Goal: Information Seeking & Learning: Learn about a topic

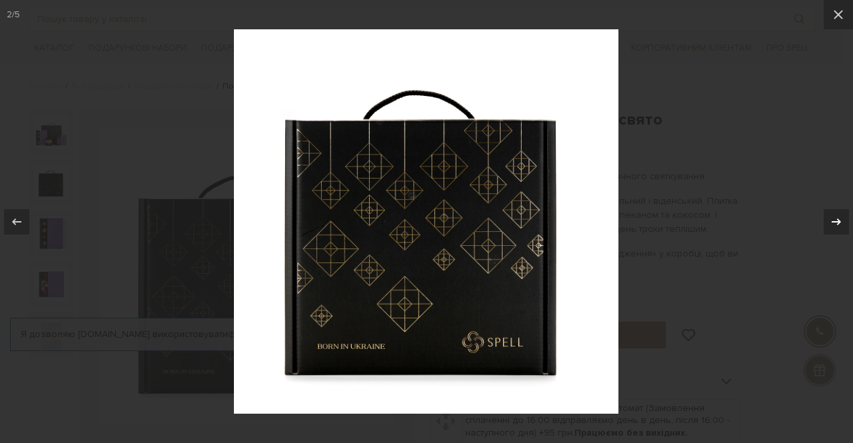
click at [836, 217] on icon at bounding box center [837, 222] width 16 height 16
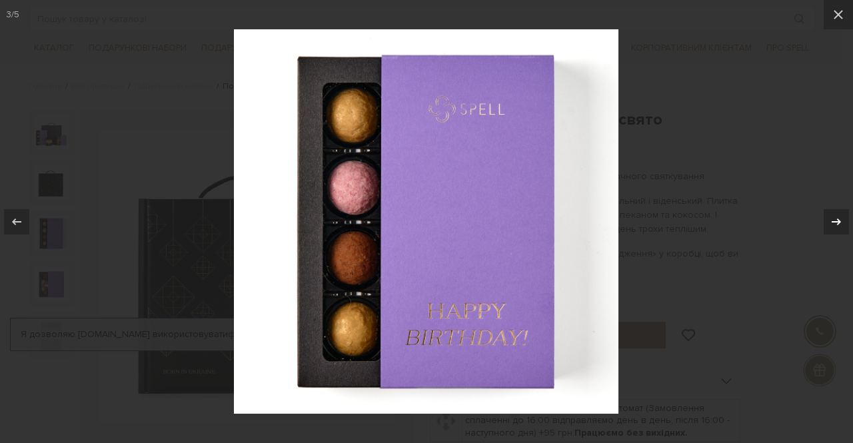
click at [836, 217] on icon at bounding box center [837, 222] width 16 height 16
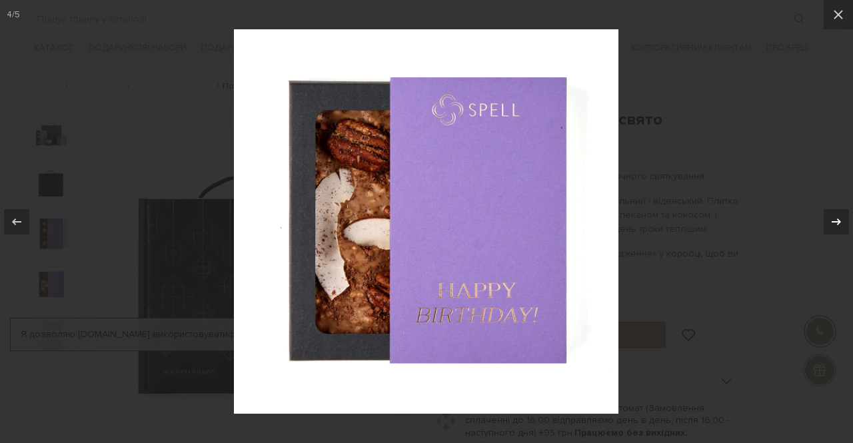
click at [836, 217] on icon at bounding box center [837, 222] width 16 height 16
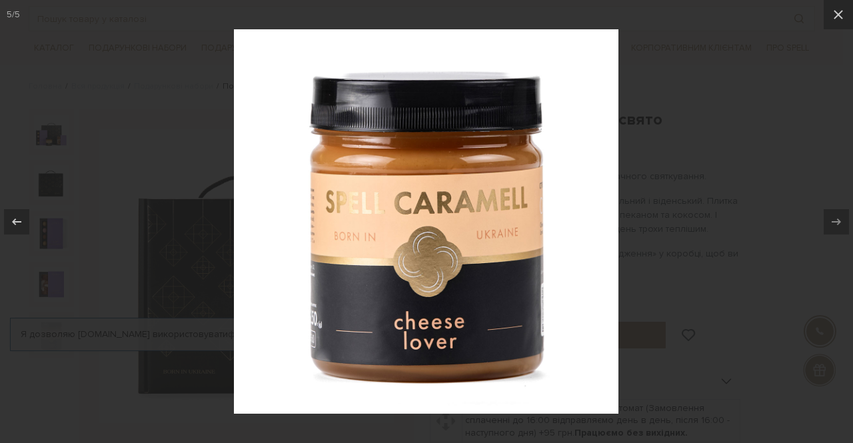
click at [801, 220] on div at bounding box center [426, 221] width 853 height 443
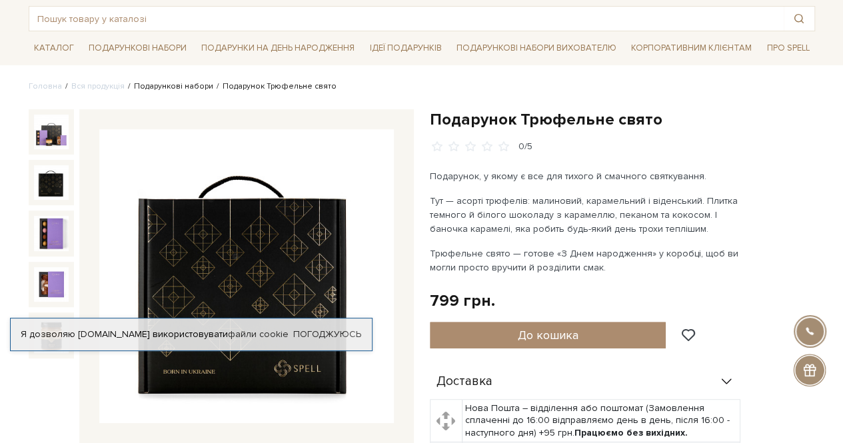
click at [199, 89] on link "Подарункові набори" at bounding box center [173, 86] width 79 height 10
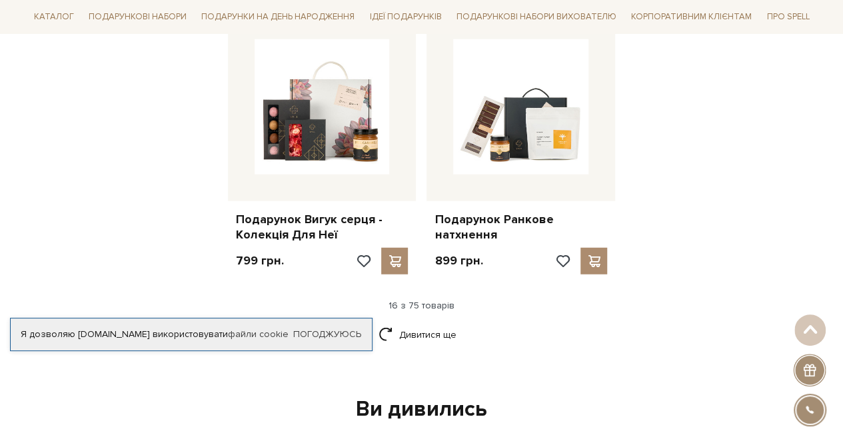
scroll to position [1800, 0]
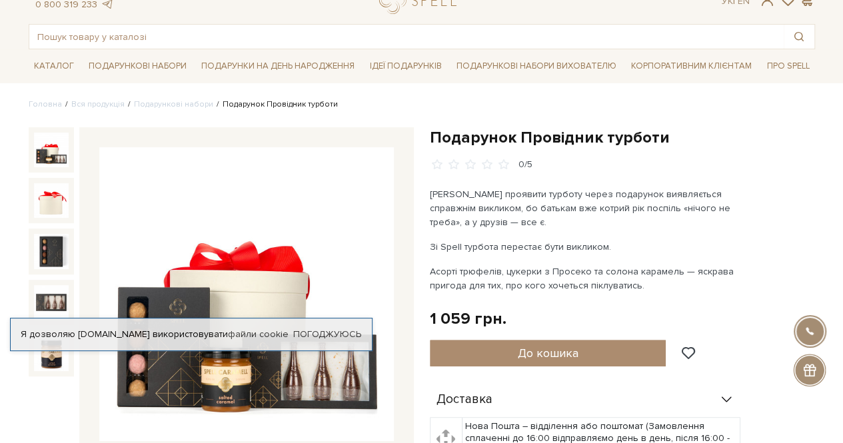
scroll to position [200, 0]
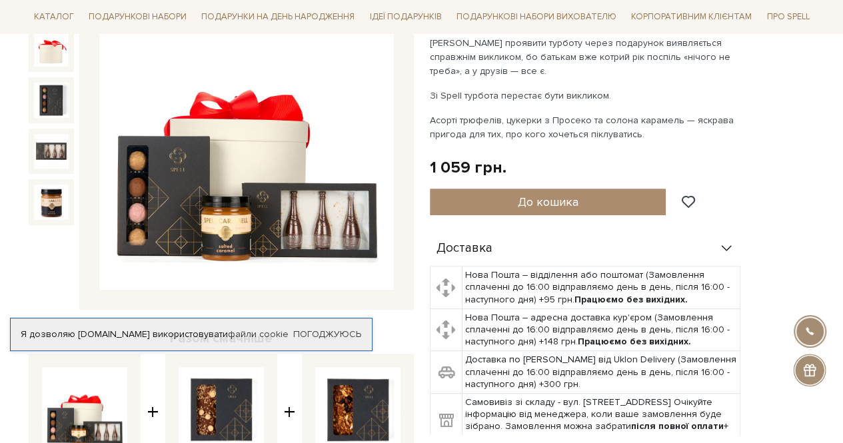
click at [334, 227] on img at bounding box center [246, 143] width 295 height 295
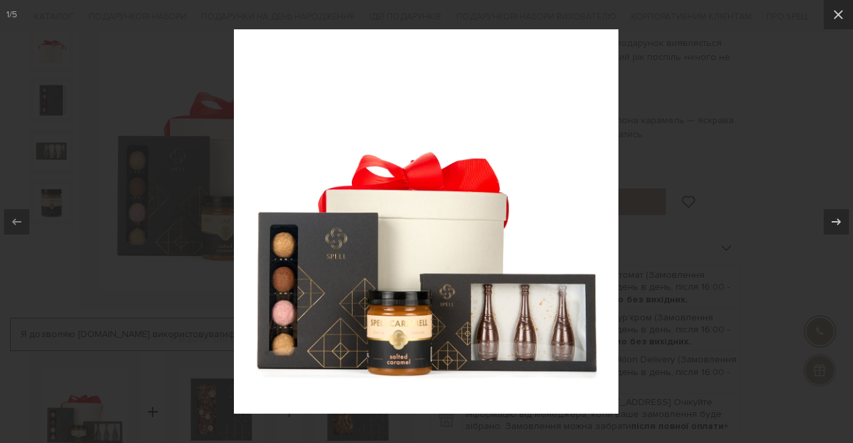
click at [714, 143] on div at bounding box center [426, 221] width 853 height 443
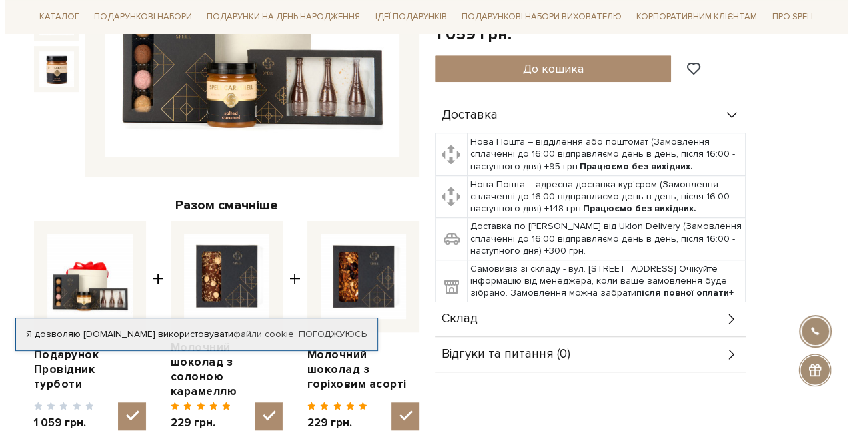
scroll to position [133, 0]
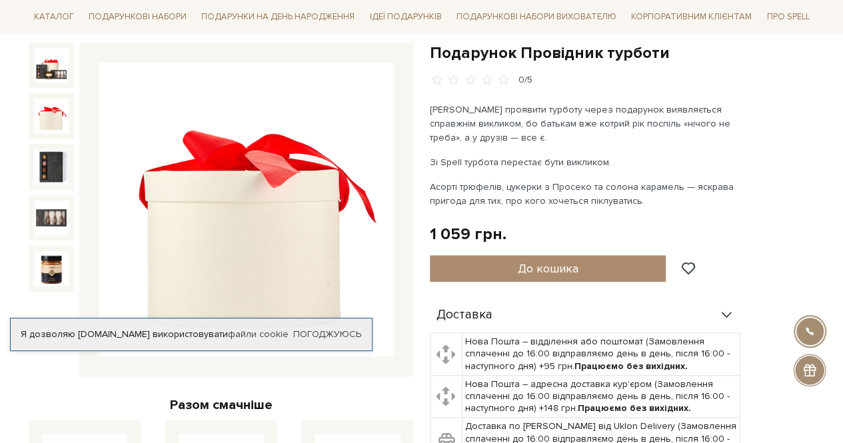
click at [39, 113] on img at bounding box center [51, 116] width 35 height 35
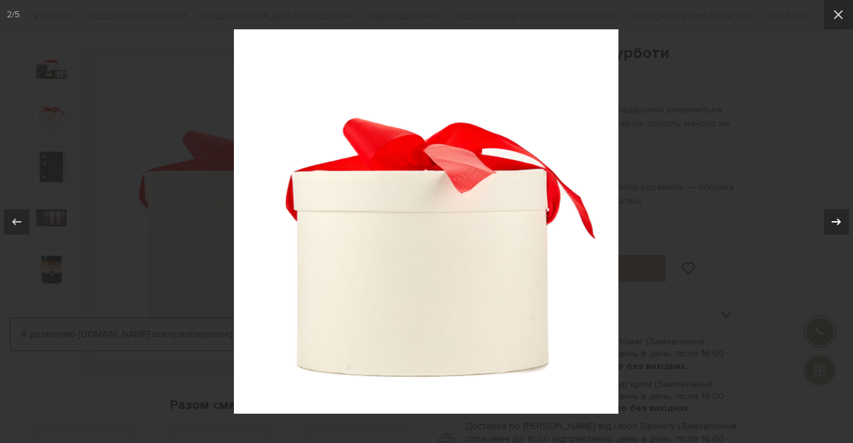
click at [824, 219] on div at bounding box center [836, 221] width 25 height 25
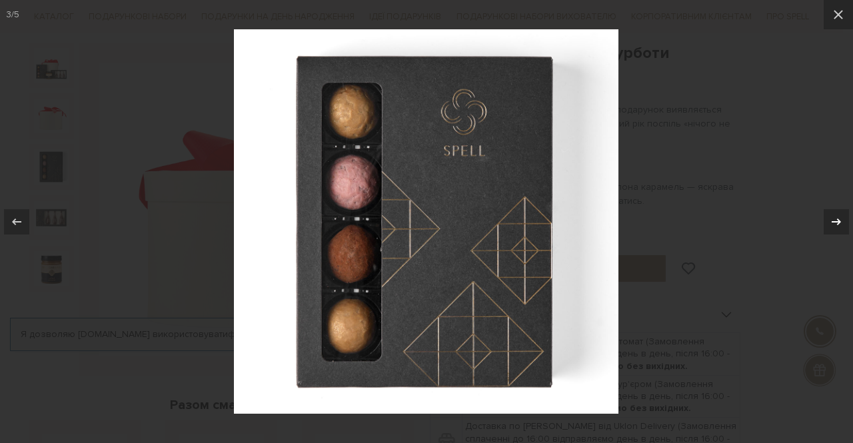
click at [824, 219] on div at bounding box center [836, 221] width 25 height 25
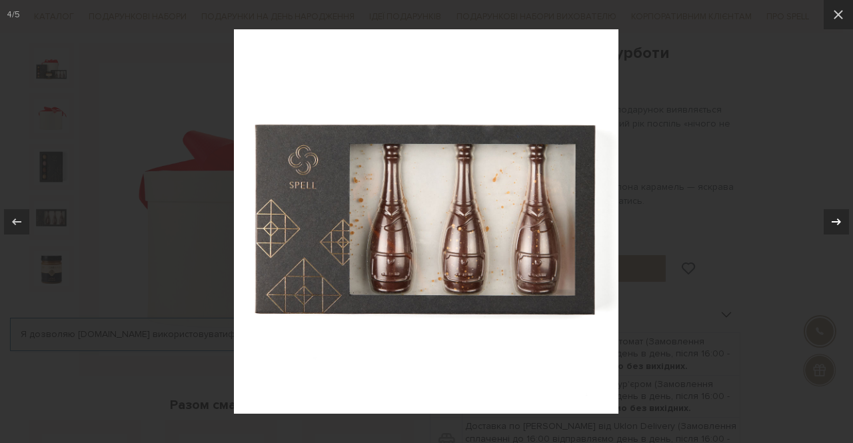
click at [824, 218] on div at bounding box center [836, 221] width 25 height 25
